Goal: Task Accomplishment & Management: Check status

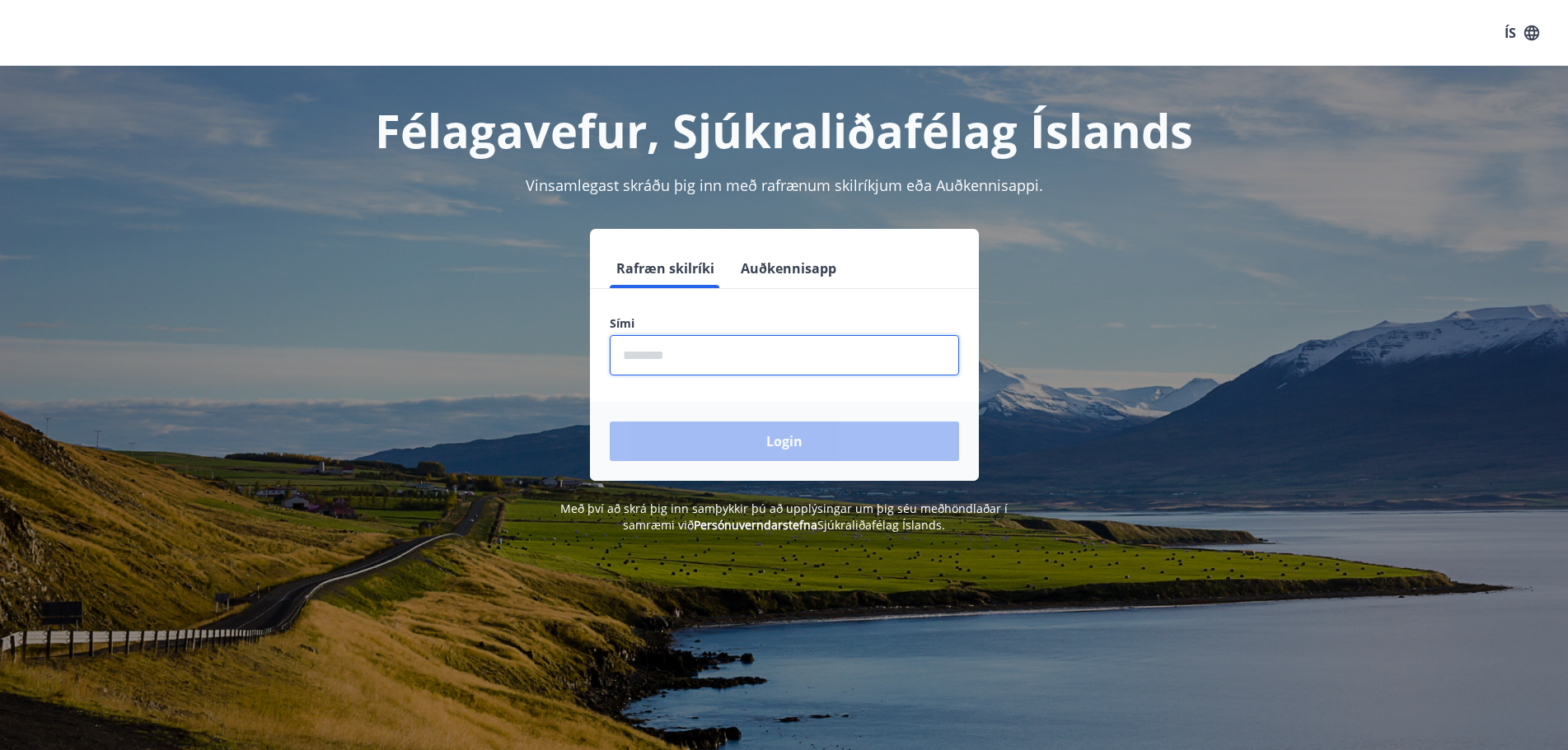
click at [752, 355] on input "phone" at bounding box center [784, 355] width 350 height 40
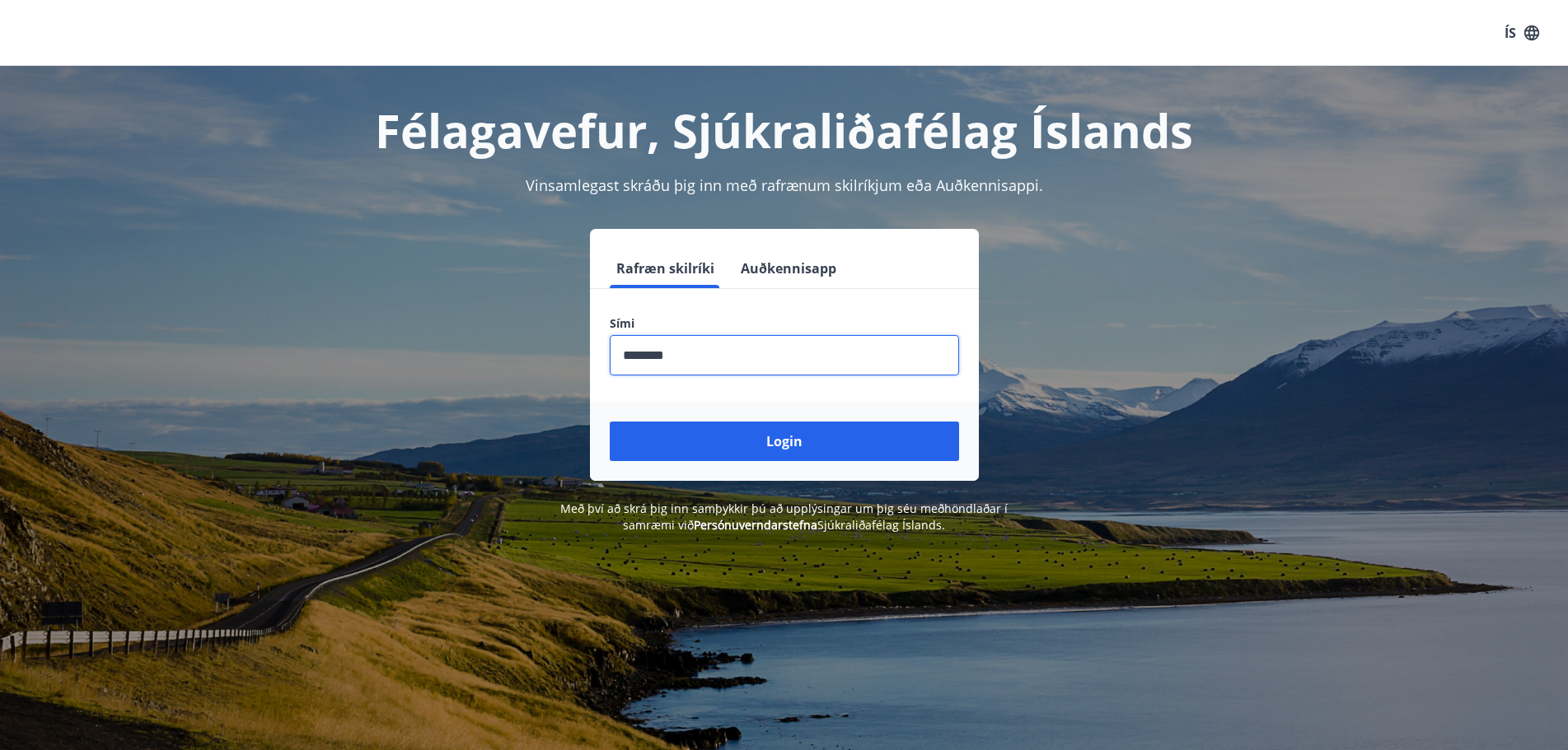
type input "********"
click at [610, 422] on button "Login" at bounding box center [784, 441] width 350 height 39
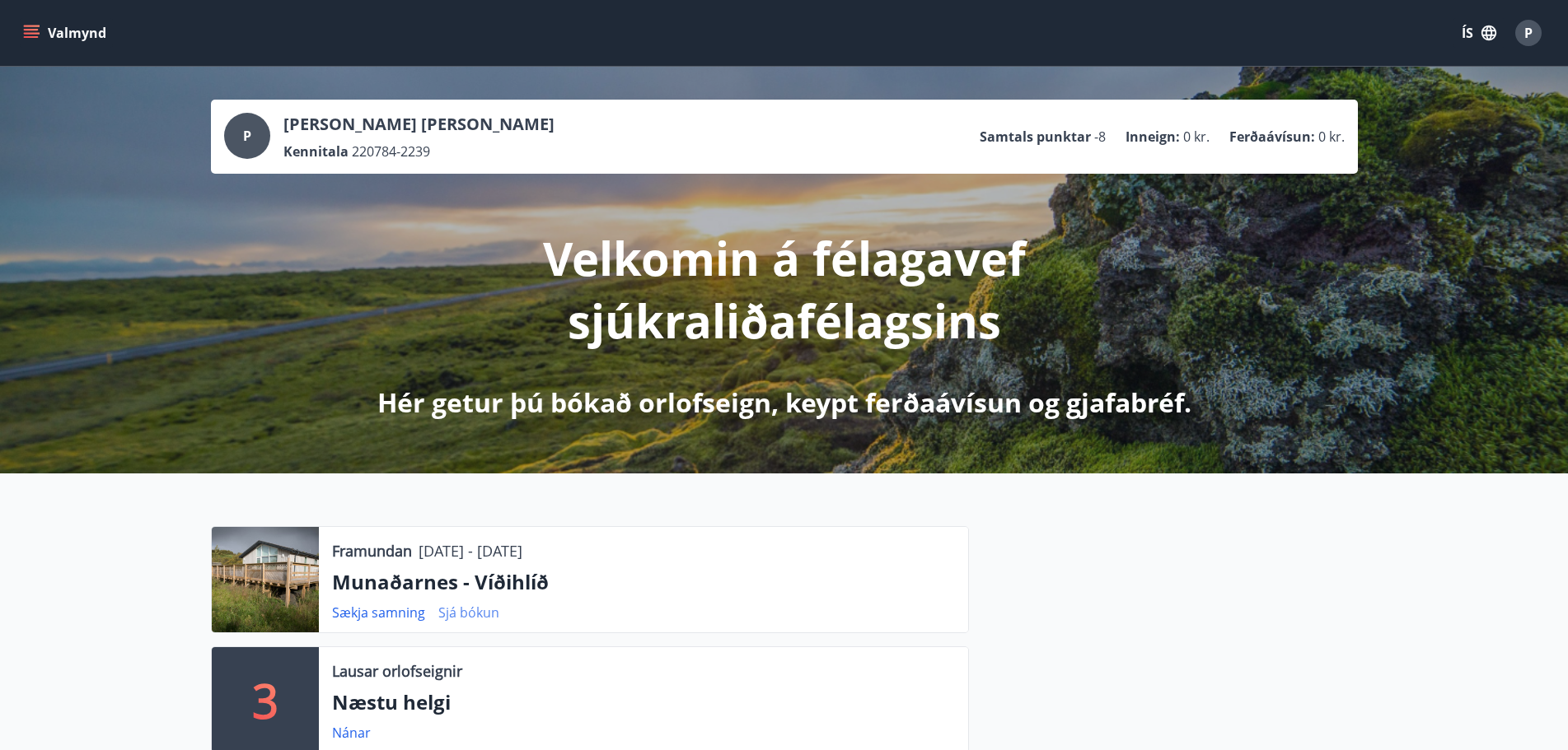
click at [472, 608] on link "Sjá bókun" at bounding box center [469, 612] width 61 height 18
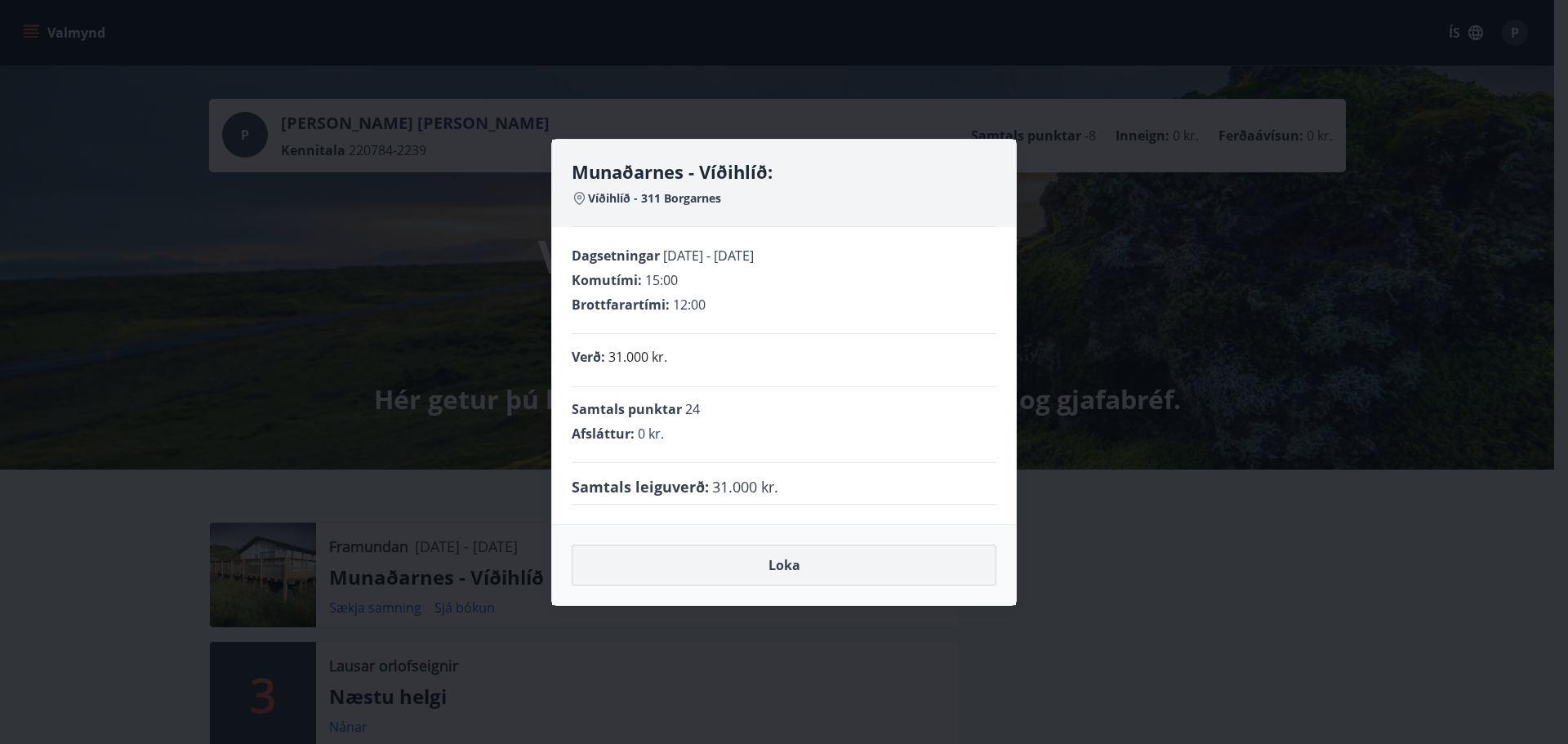
click at [860, 552] on button "Loka" at bounding box center [784, 566] width 424 height 41
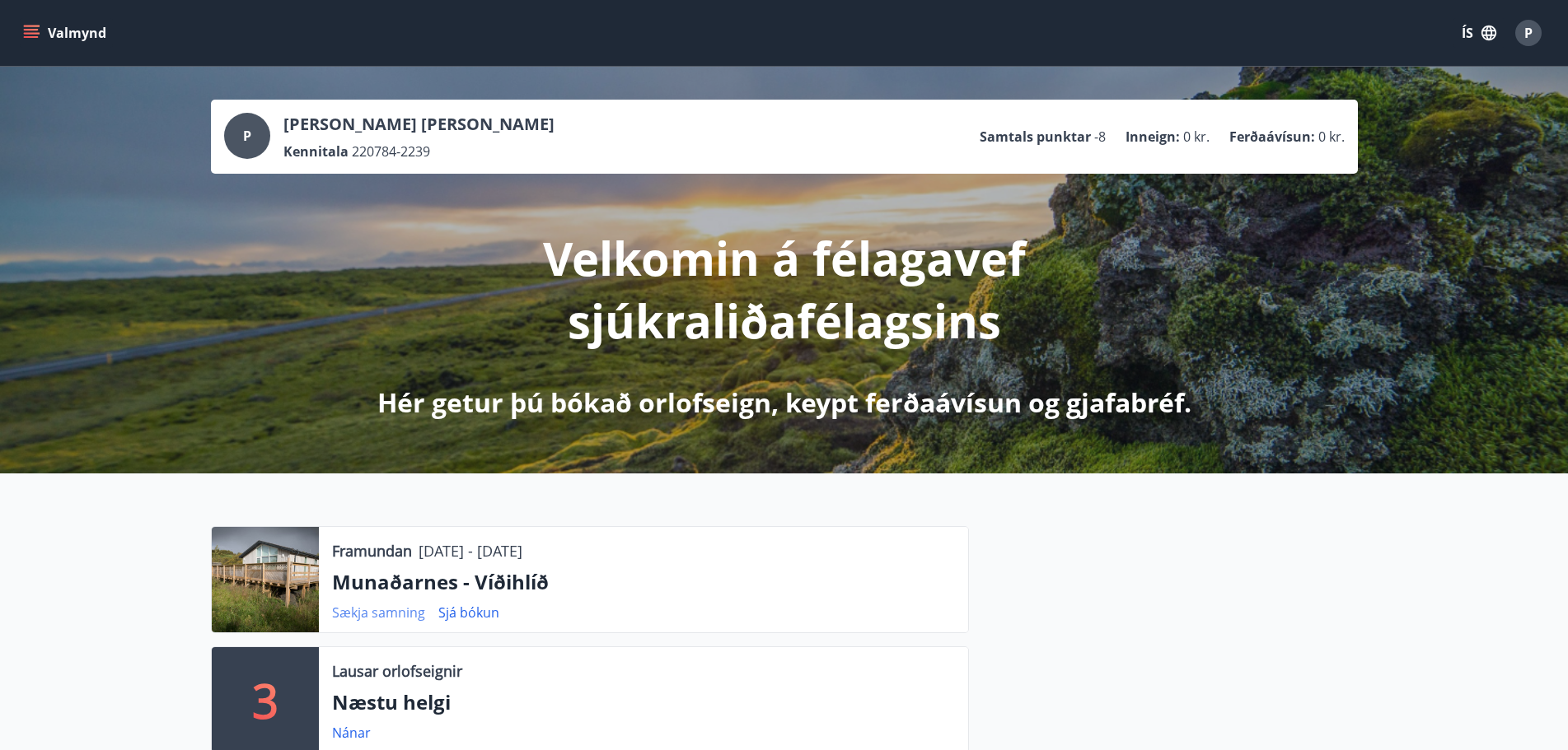
click at [370, 618] on link "Sækja samning" at bounding box center [378, 612] width 93 height 18
